Goal: Task Accomplishment & Management: Manage account settings

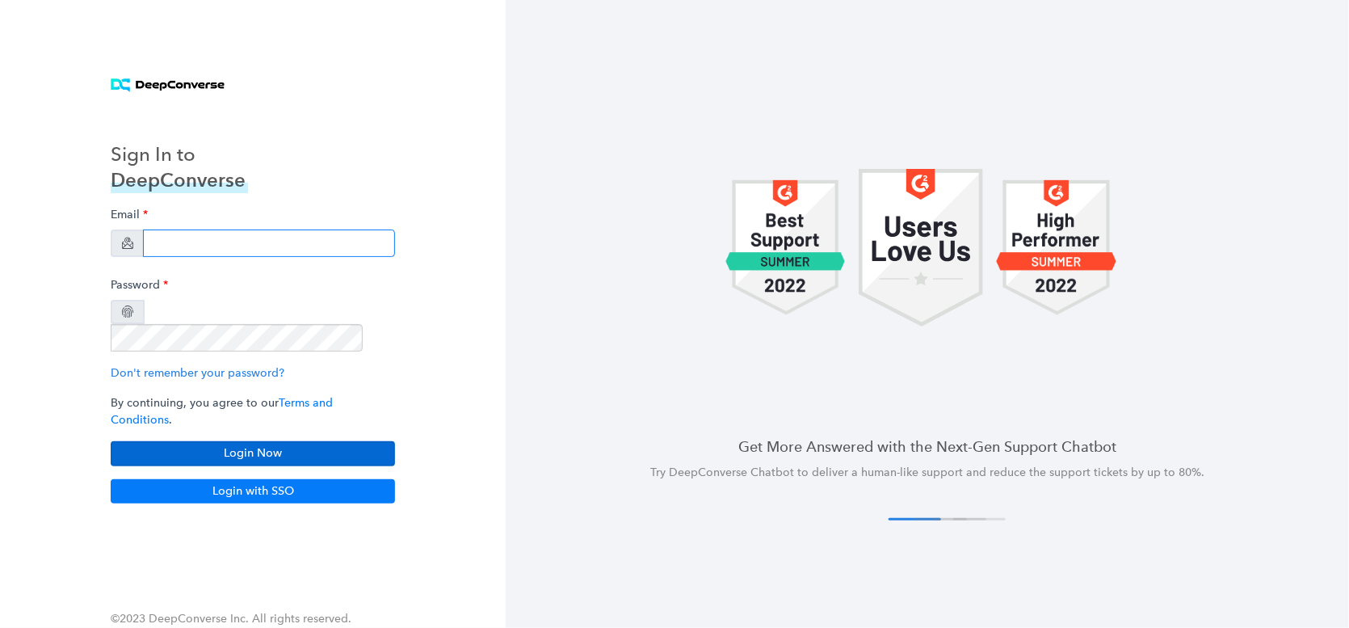
type input "[EMAIL_ADDRESS][PERSON_NAME][DOMAIN_NAME]"
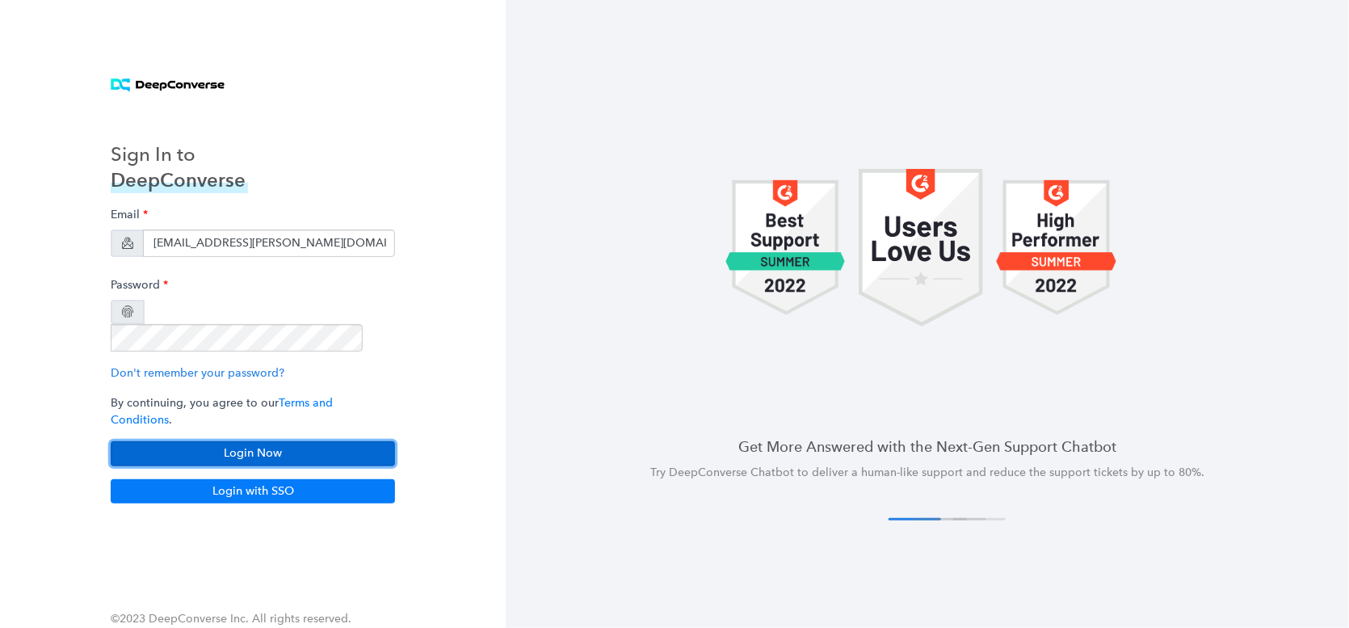
click at [237, 441] on button "Login Now" at bounding box center [253, 453] width 284 height 24
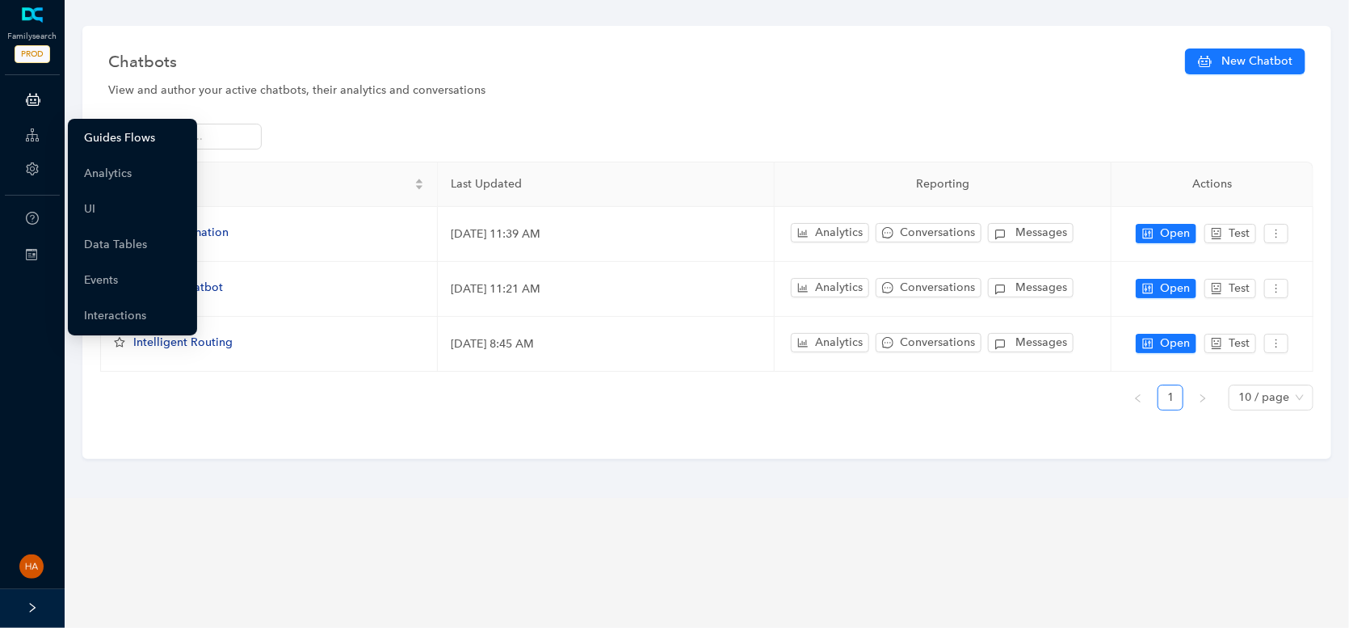
click at [107, 136] on link "Guides Flows" at bounding box center [119, 138] width 71 height 32
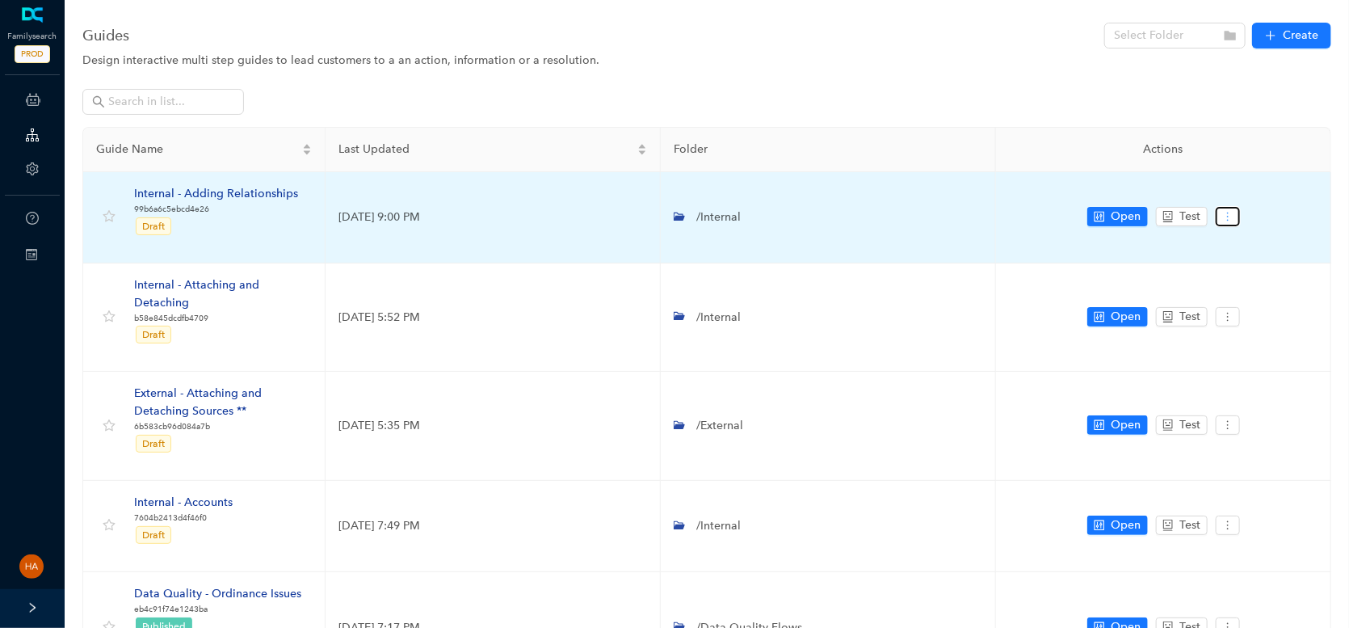
click at [1229, 221] on button "button" at bounding box center [1228, 216] width 24 height 19
click at [1253, 247] on span "Settings" at bounding box center [1257, 245] width 58 height 18
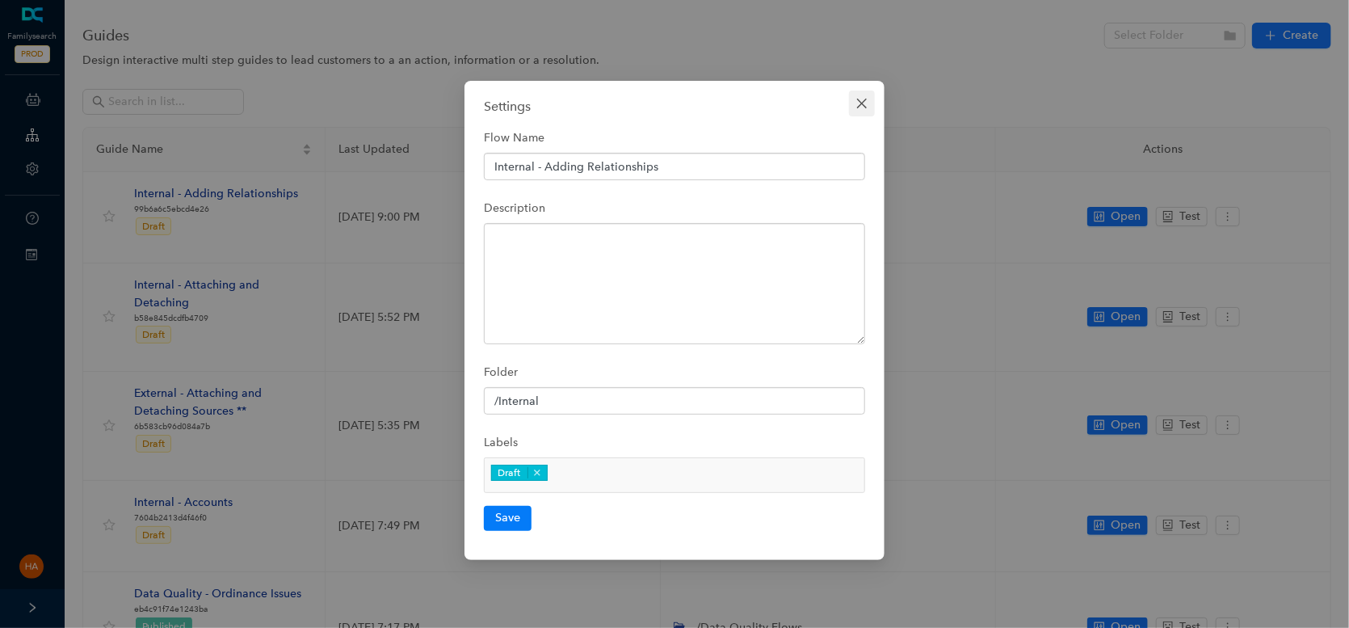
click at [859, 100] on icon "close" at bounding box center [861, 103] width 13 height 13
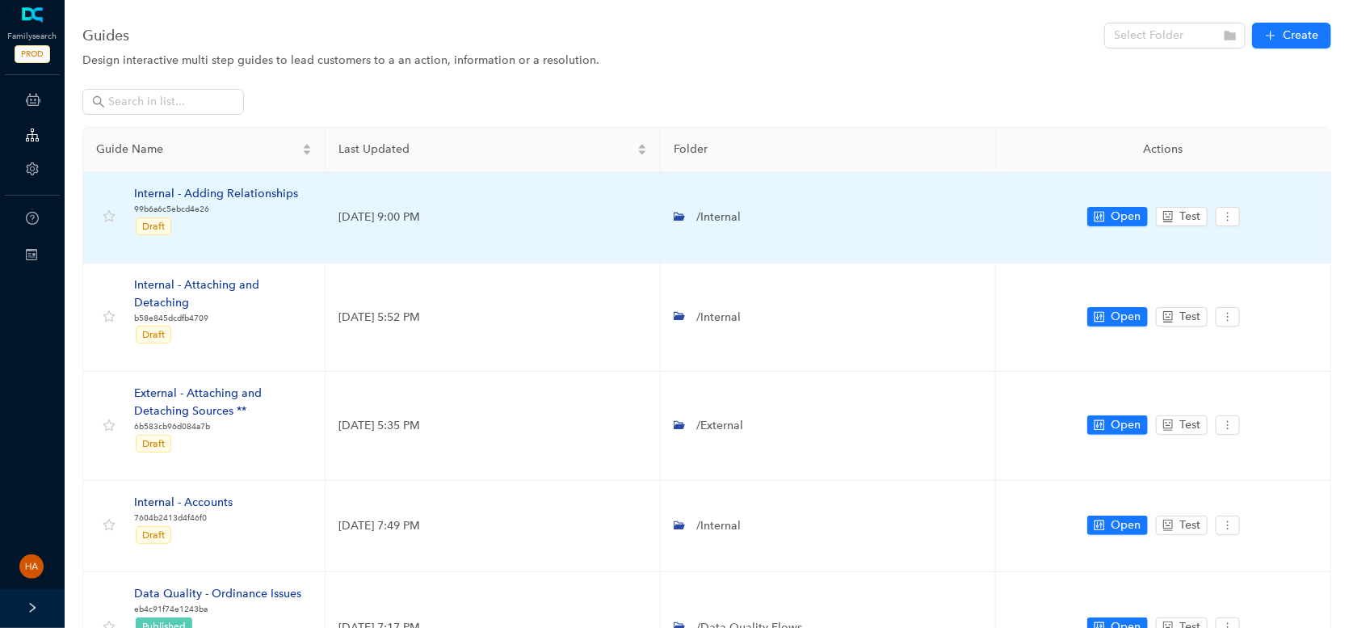
click at [239, 194] on div "Internal - Adding Relationships" at bounding box center [216, 194] width 164 height 18
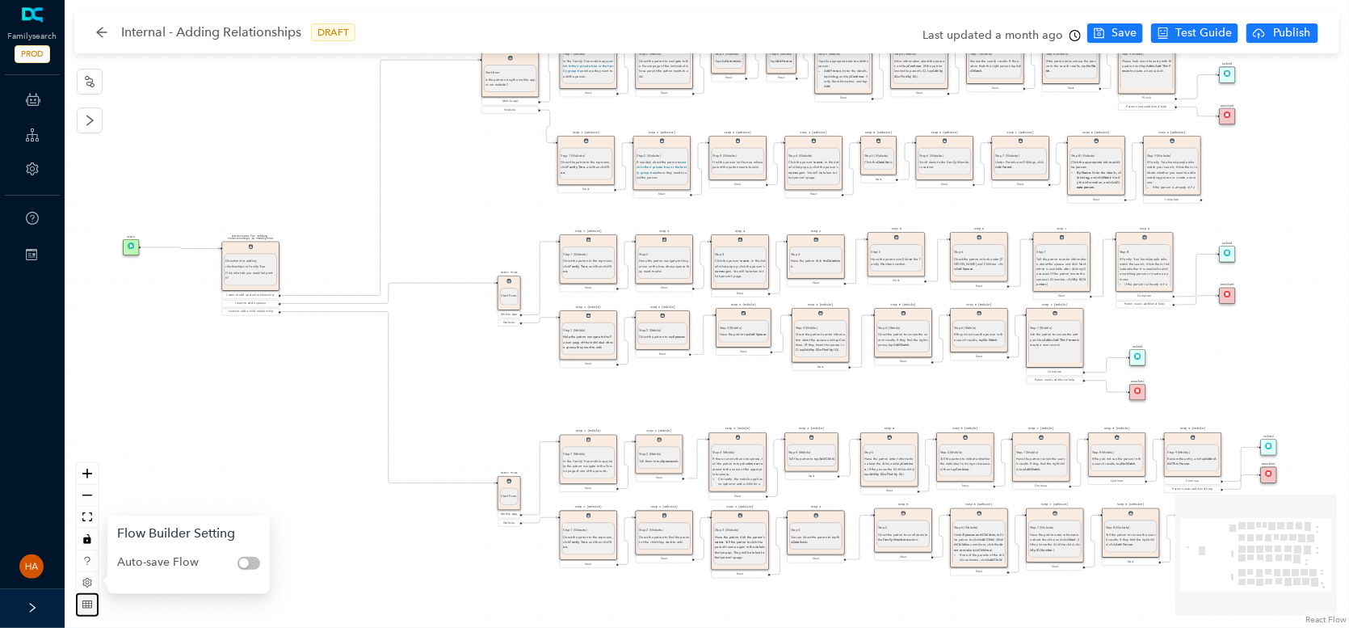
click at [82, 595] on button "button" at bounding box center [87, 605] width 21 height 22
click at [86, 605] on icon "table" at bounding box center [87, 604] width 10 height 10
click at [90, 579] on icon "setting" at bounding box center [87, 583] width 10 height 10
click at [88, 560] on icon "question" at bounding box center [87, 561] width 10 height 10
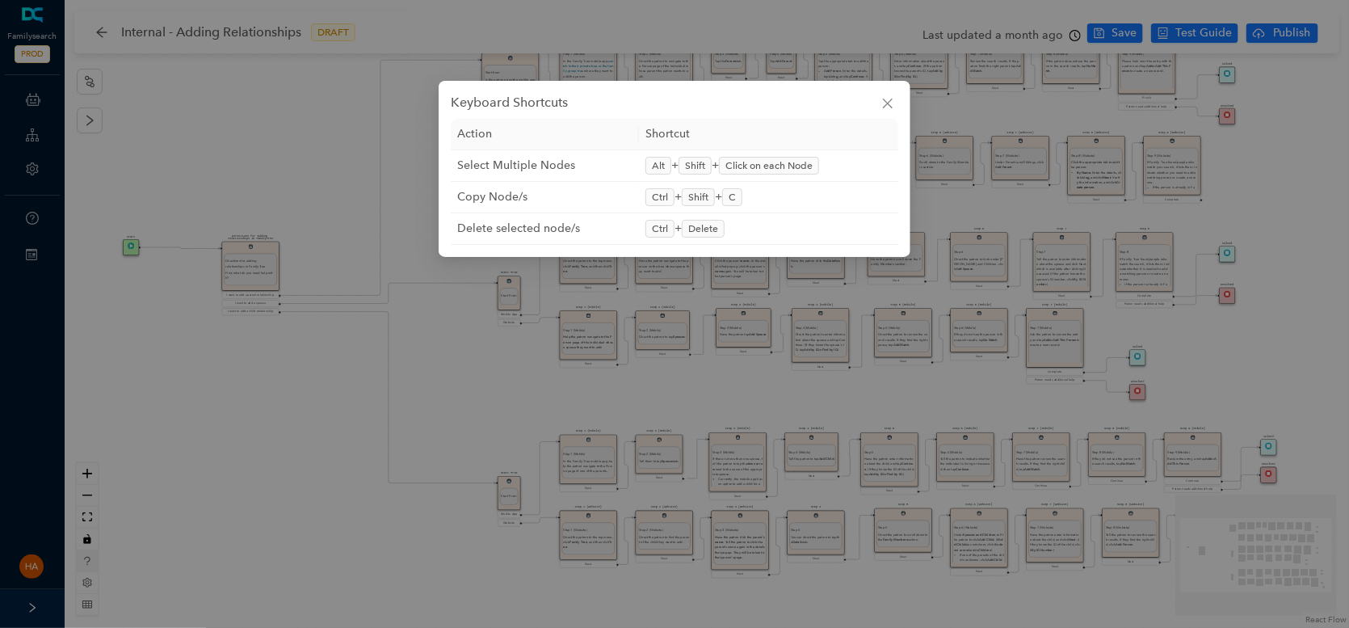
click at [88, 560] on div "Keyboard Shortcuts Action Shortcut Select Multiple Nodes Alt + Shift + Click on…" at bounding box center [674, 314] width 1349 height 628
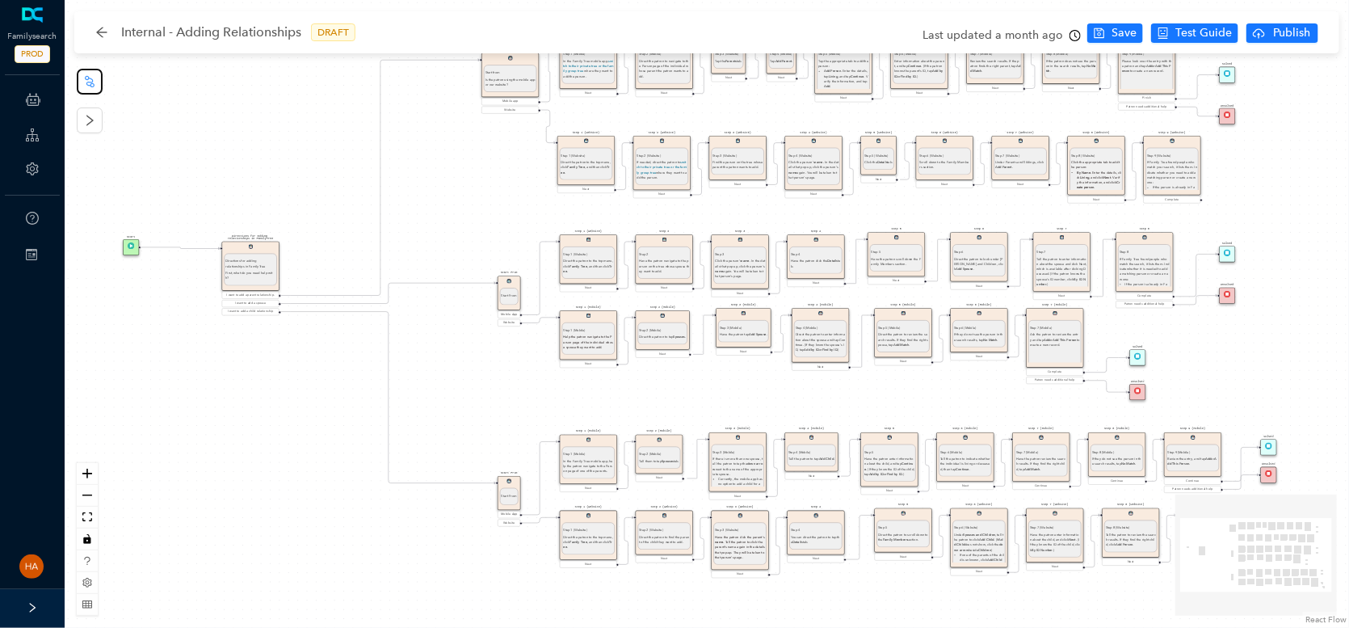
click at [83, 90] on button "button" at bounding box center [90, 82] width 26 height 26
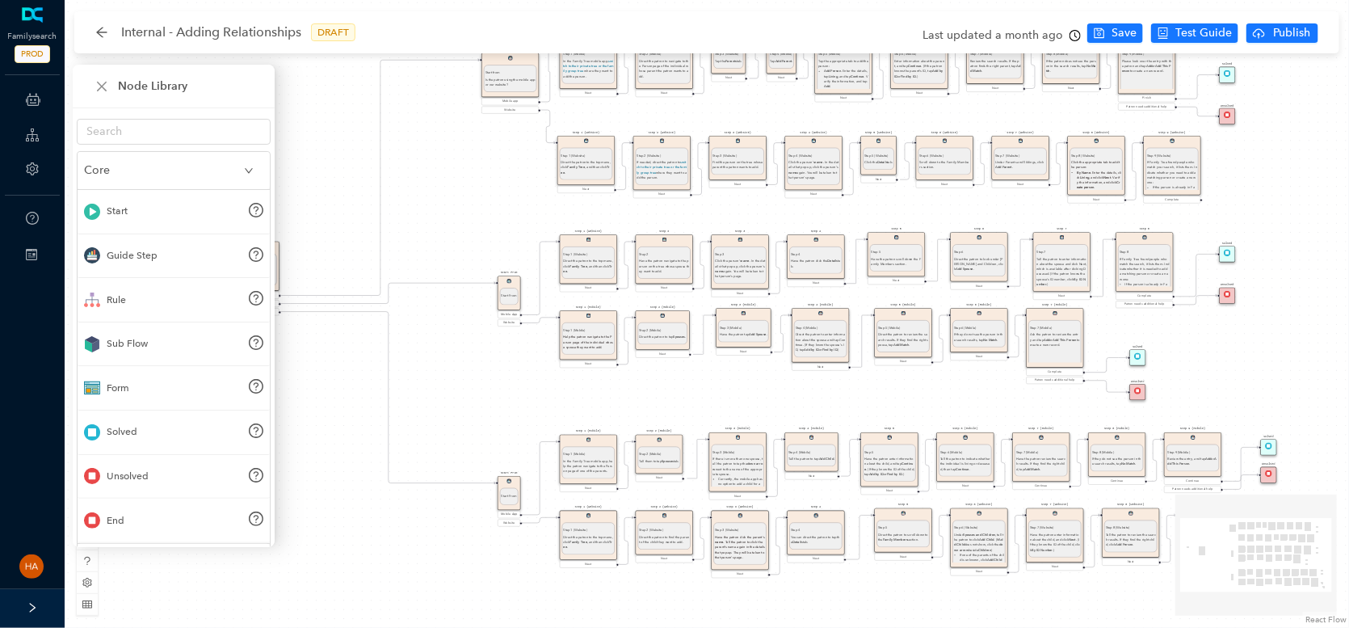
click at [303, 172] on div "Start From Start From Mobile App Website Directions for adding relationships in…" at bounding box center [707, 314] width 1284 height 628
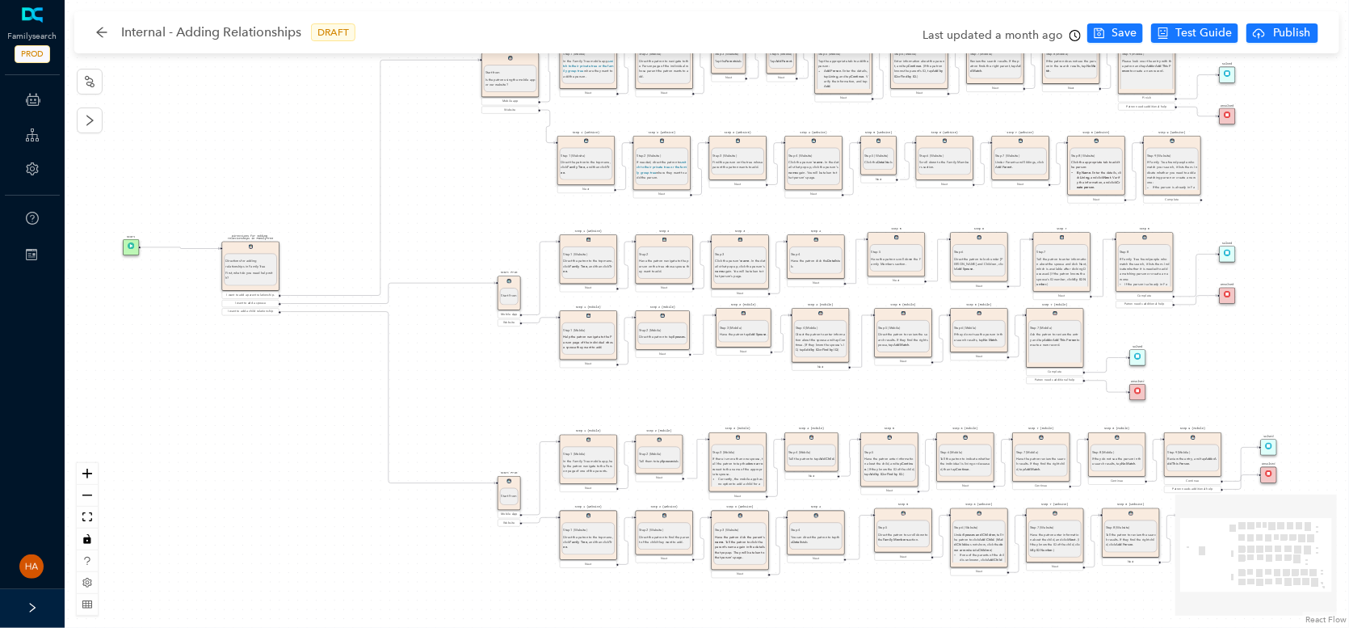
click at [97, 135] on div "Start From Start From Mobile App Website Directions for adding relationships in…" at bounding box center [707, 314] width 1284 height 628
click at [91, 123] on icon "right" at bounding box center [89, 120] width 13 height 13
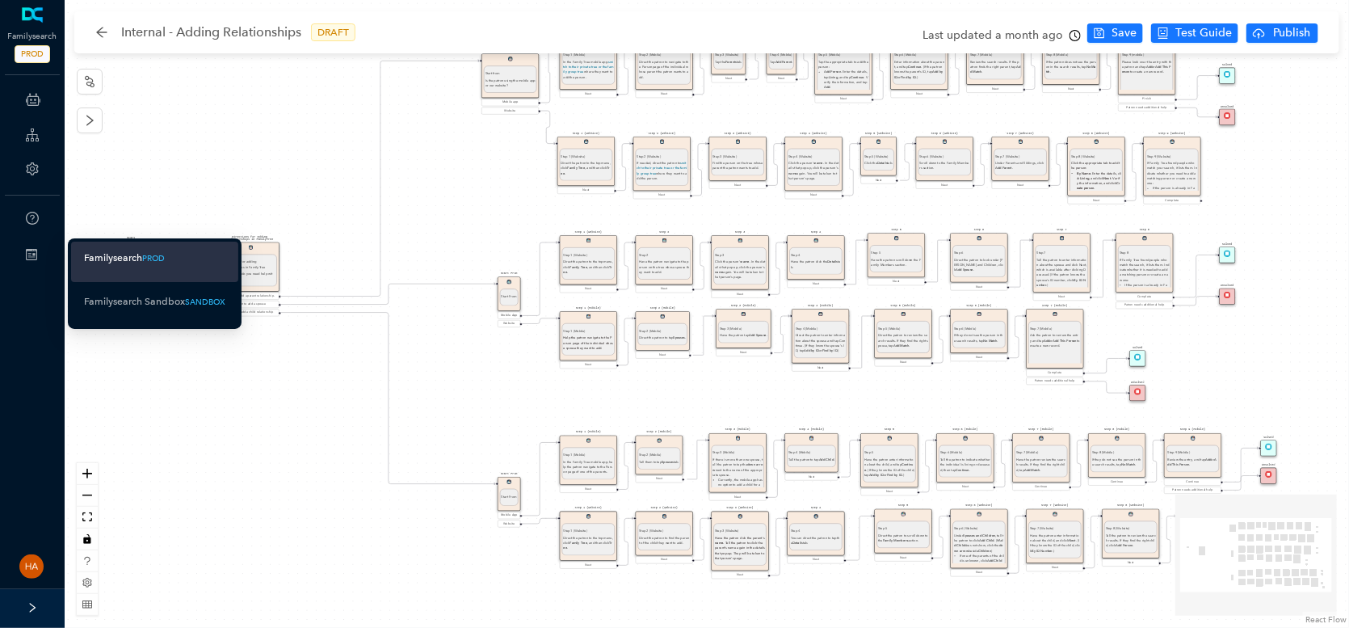
click at [38, 252] on div "Switch Sites" at bounding box center [32, 255] width 58 height 32
click at [32, 219] on icon "question-circle" at bounding box center [32, 218] width 5 height 7
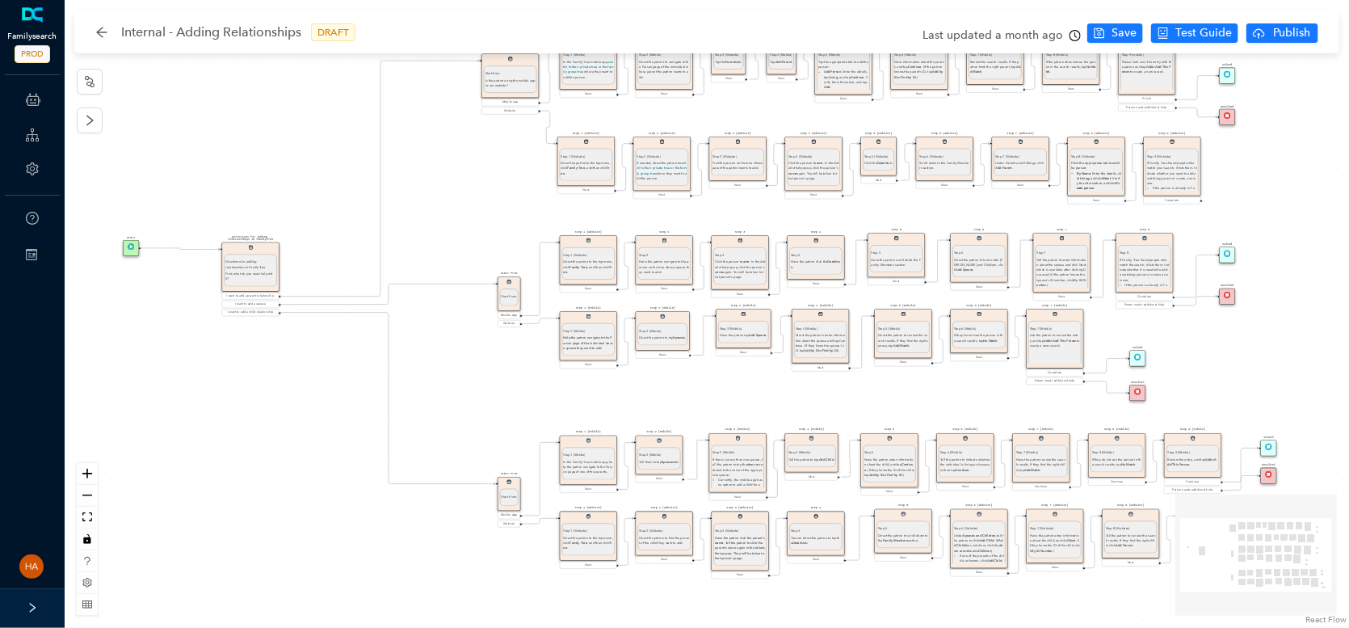
click at [18, 52] on span "PROD" at bounding box center [33, 54] width 36 height 18
click at [28, 12] on link at bounding box center [32, 15] width 27 height 16
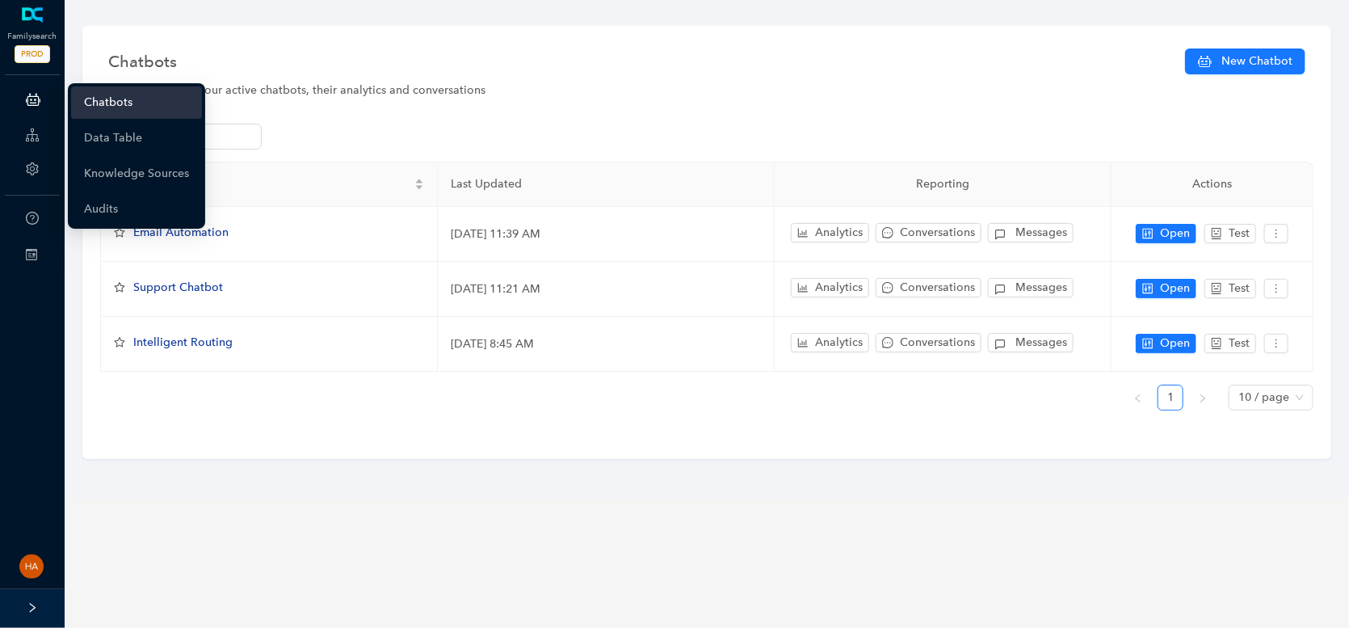
click at [37, 100] on icon at bounding box center [33, 99] width 15 height 32
click at [128, 171] on link "Knowledge Sources" at bounding box center [136, 174] width 105 height 32
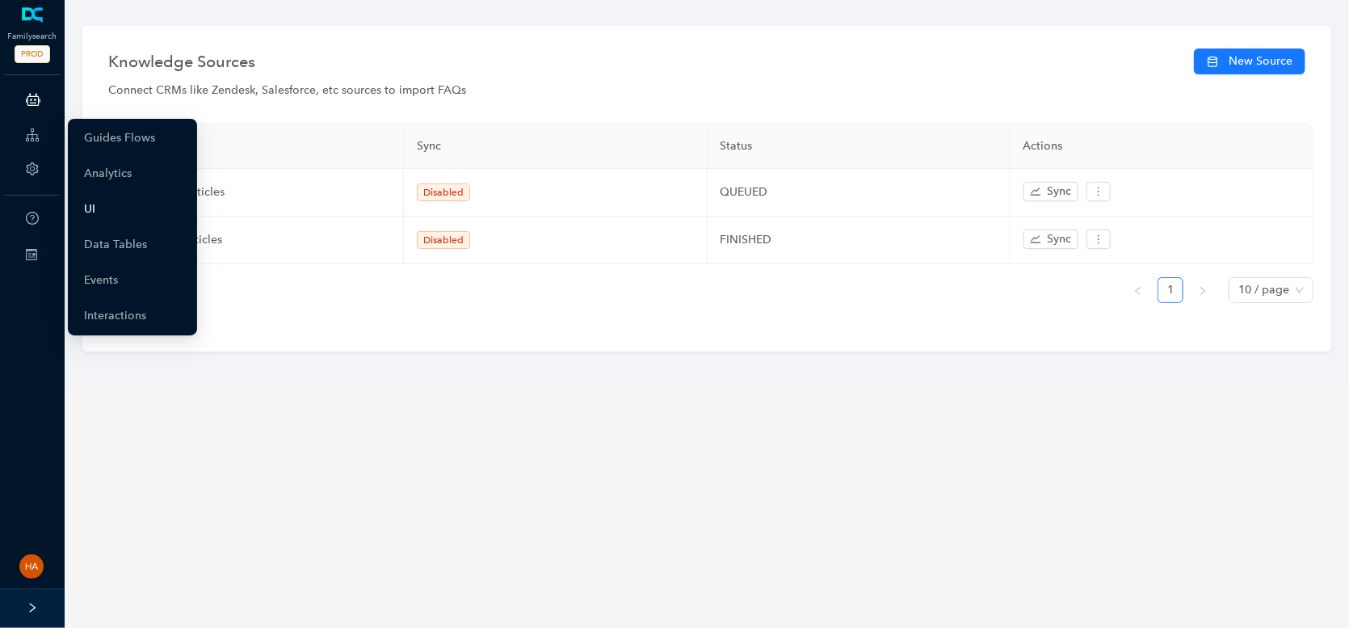
click at [95, 208] on link "UI" at bounding box center [89, 209] width 11 height 32
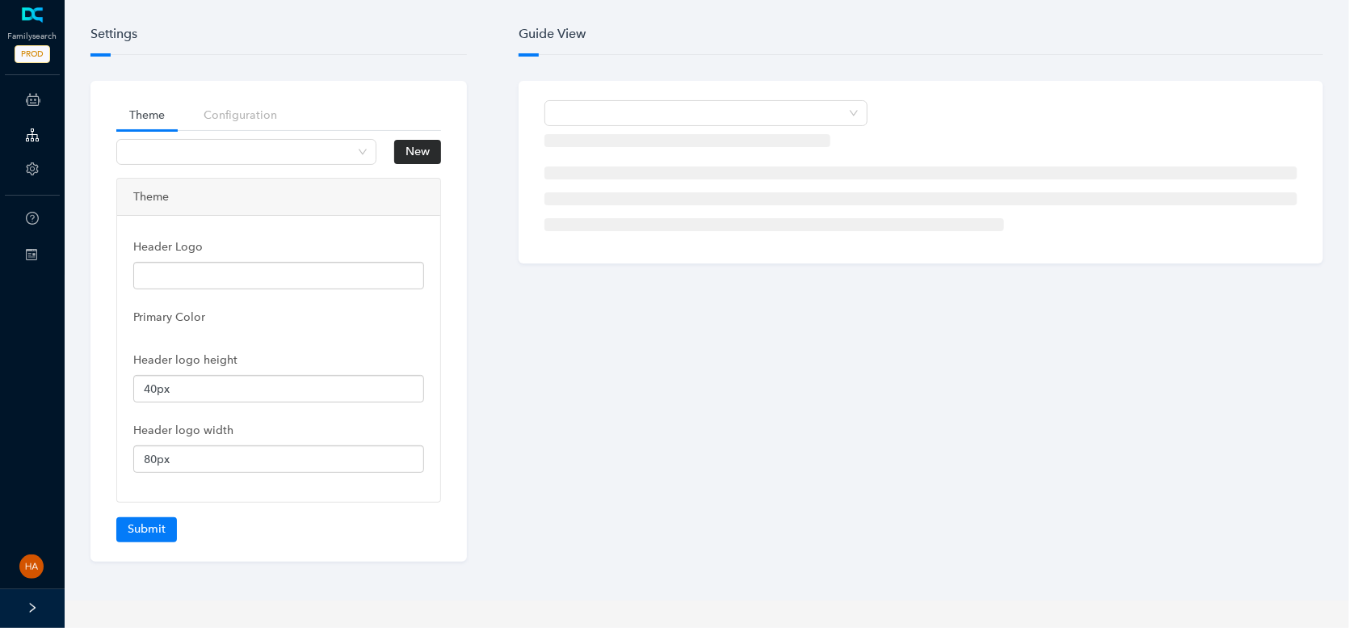
type input "[URL][DOMAIN_NAME]"
type input "70px"
type input "250px"
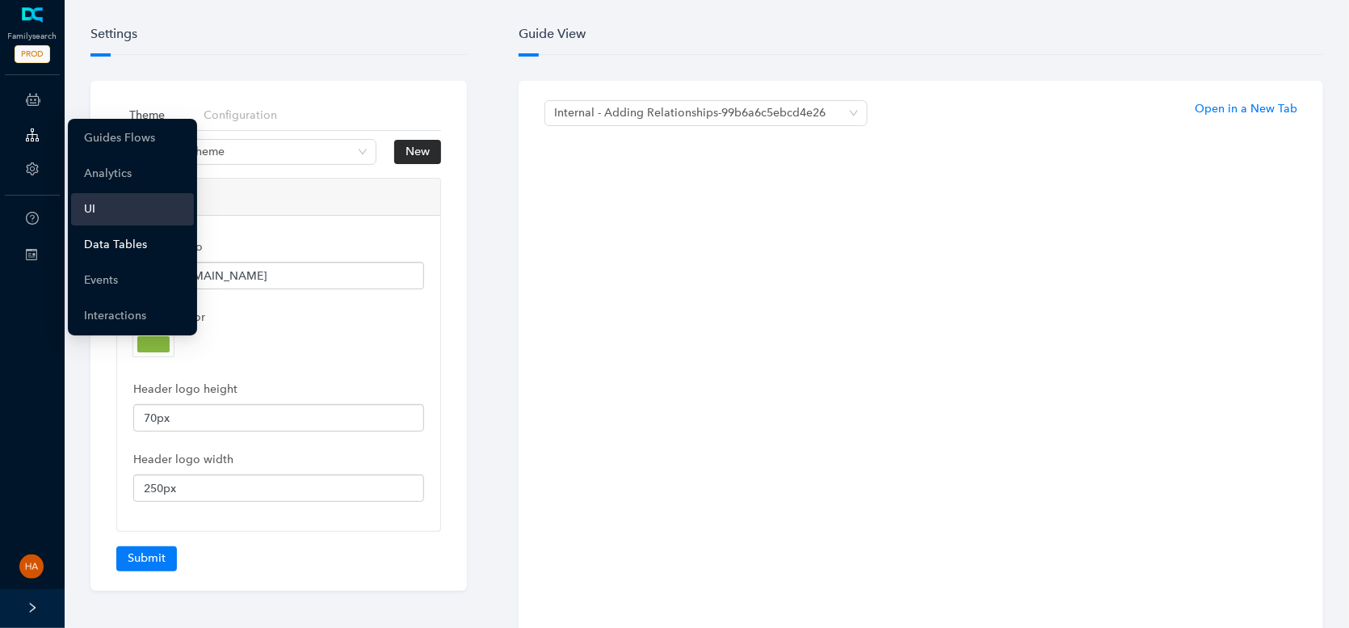
click at [110, 234] on link "Data Tables" at bounding box center [115, 245] width 63 height 32
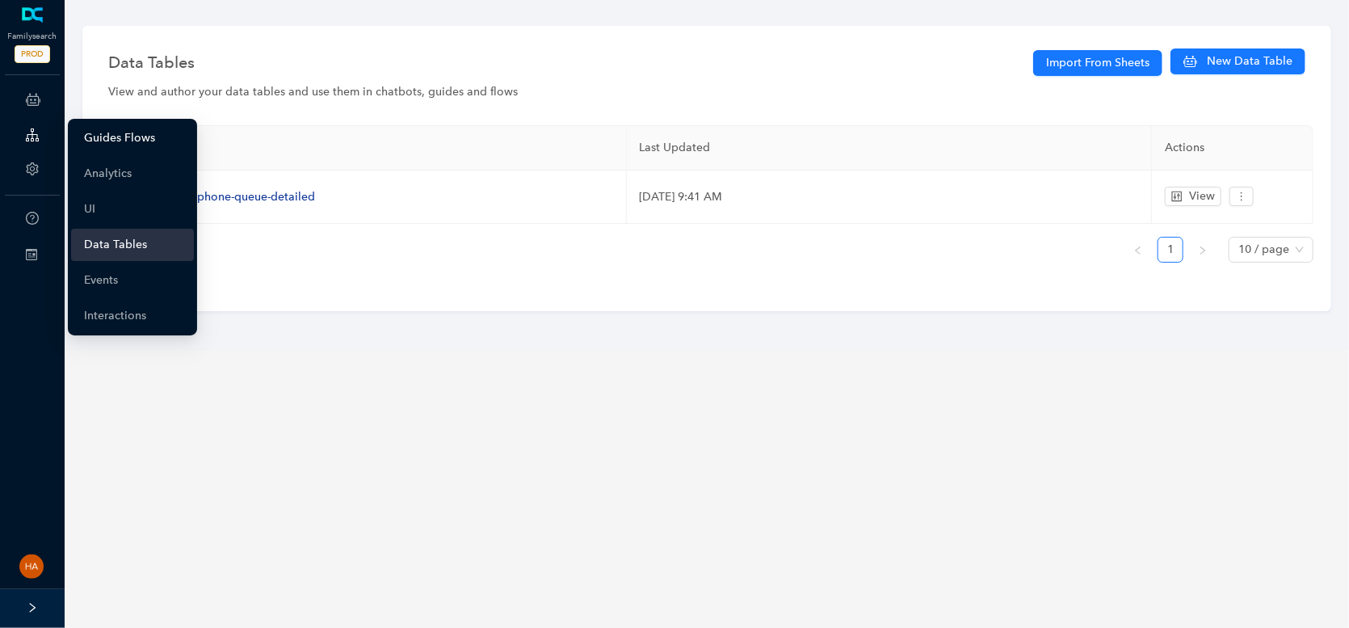
click at [99, 129] on link "Guides Flows" at bounding box center [119, 138] width 71 height 32
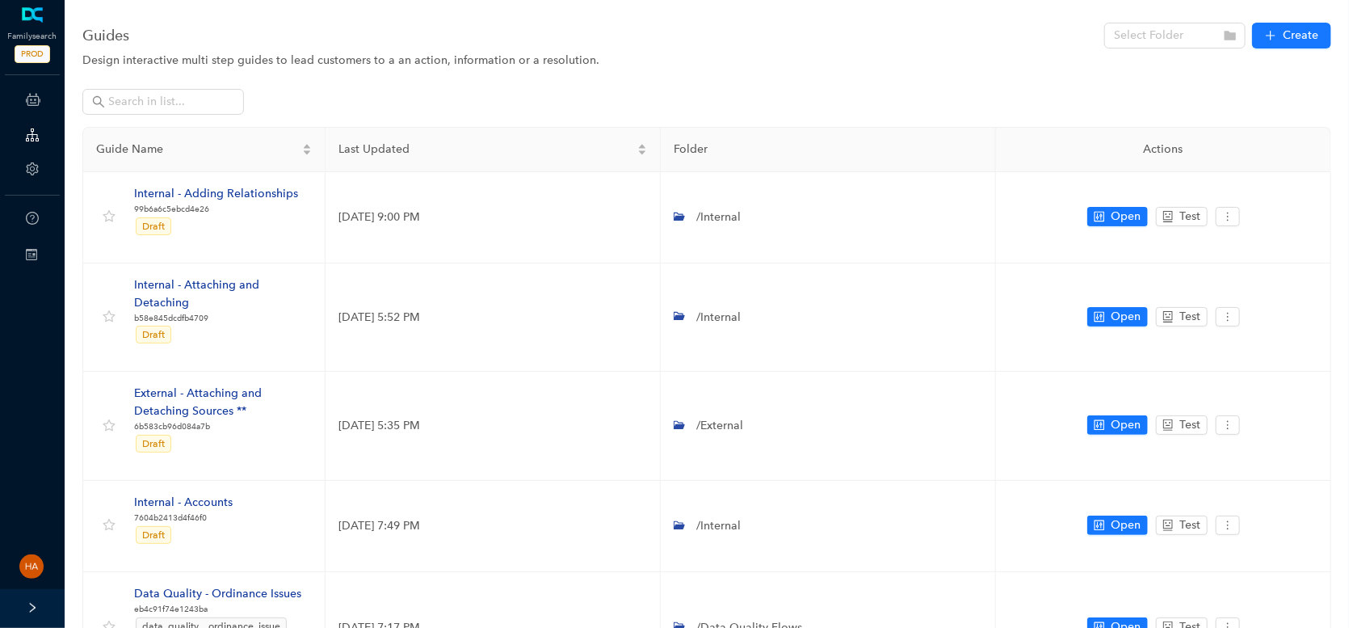
click at [28, 616] on div at bounding box center [32, 608] width 65 height 39
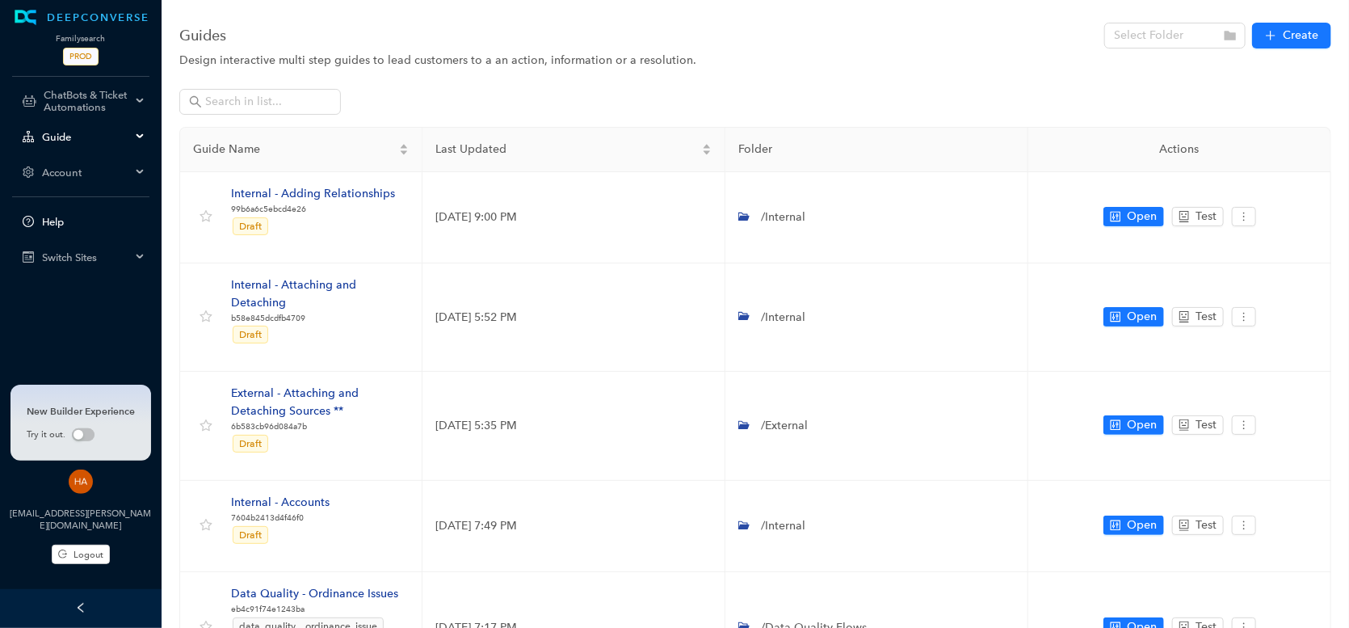
click at [69, 216] on span "Help" at bounding box center [93, 222] width 103 height 12
